Goal: Information Seeking & Learning: Learn about a topic

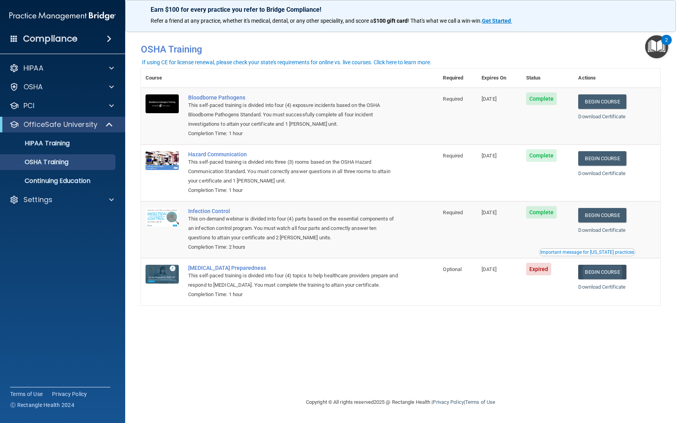
click at [594, 267] on link "Begin Course" at bounding box center [602, 271] width 48 height 14
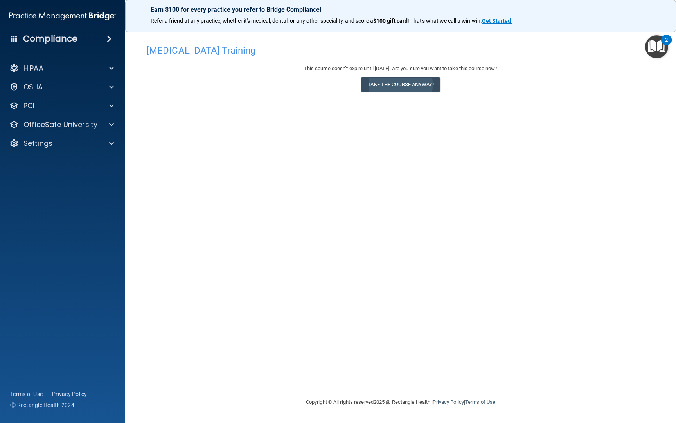
click at [416, 85] on button "Take the course anyway!" at bounding box center [400, 84] width 79 height 14
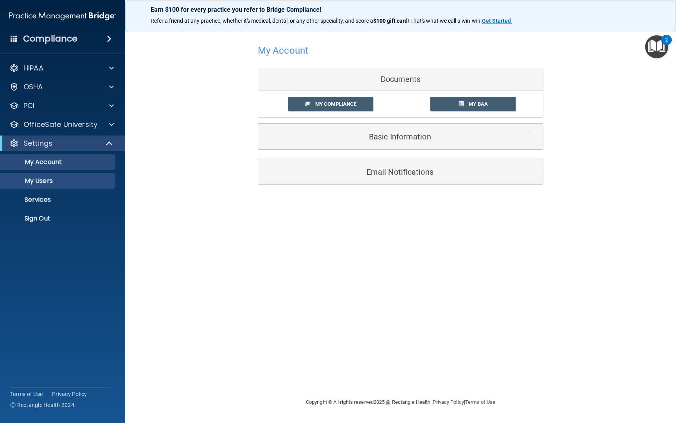
click at [79, 179] on p "My Users" at bounding box center [58, 181] width 107 height 8
select select "20"
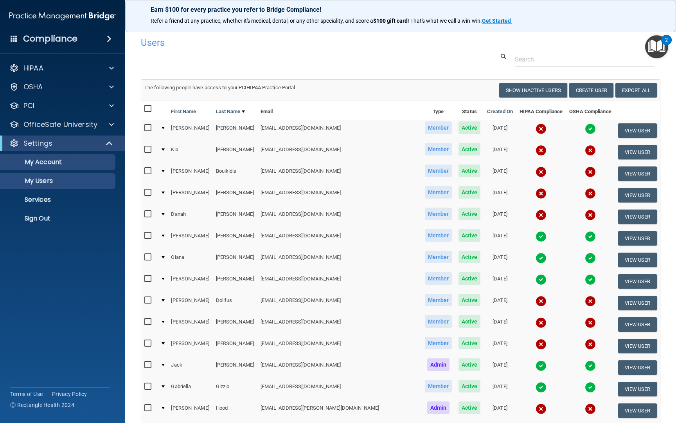
click at [57, 160] on p "My Account" at bounding box center [58, 162] width 107 height 8
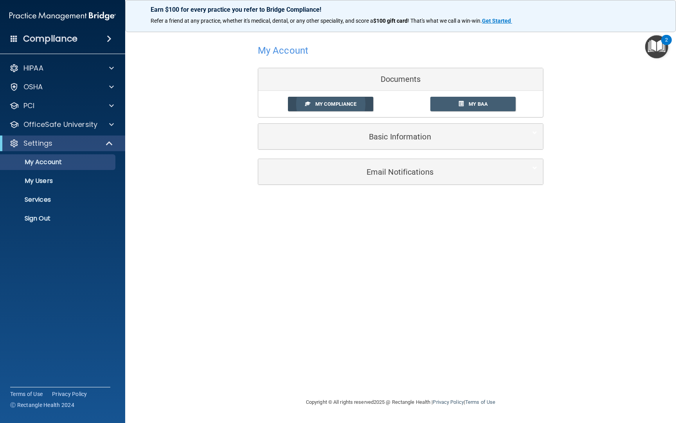
click at [319, 103] on span "My Compliance" at bounding box center [335, 104] width 41 height 6
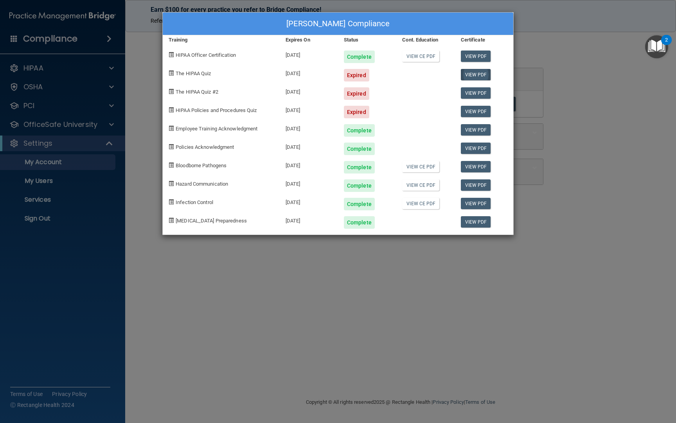
click at [474, 74] on link "View PDF" at bounding box center [476, 74] width 30 height 11
click at [214, 253] on div "Jack Fitzgerald's Compliance Training Expires On Status Cont. Education Certifi…" at bounding box center [338, 211] width 676 height 423
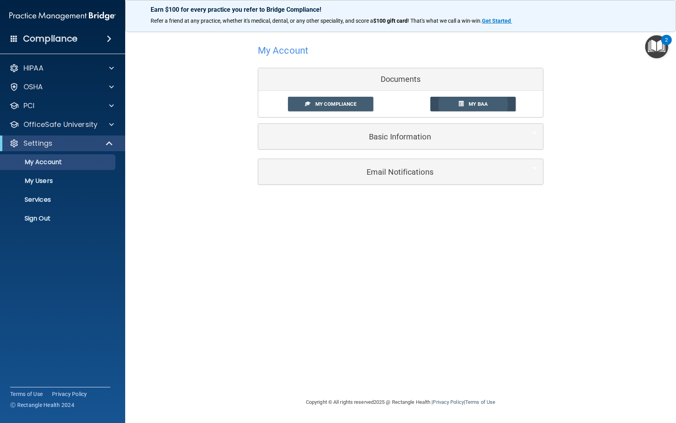
click at [460, 101] on span at bounding box center [461, 103] width 5 height 5
